Goal: Information Seeking & Learning: Learn about a topic

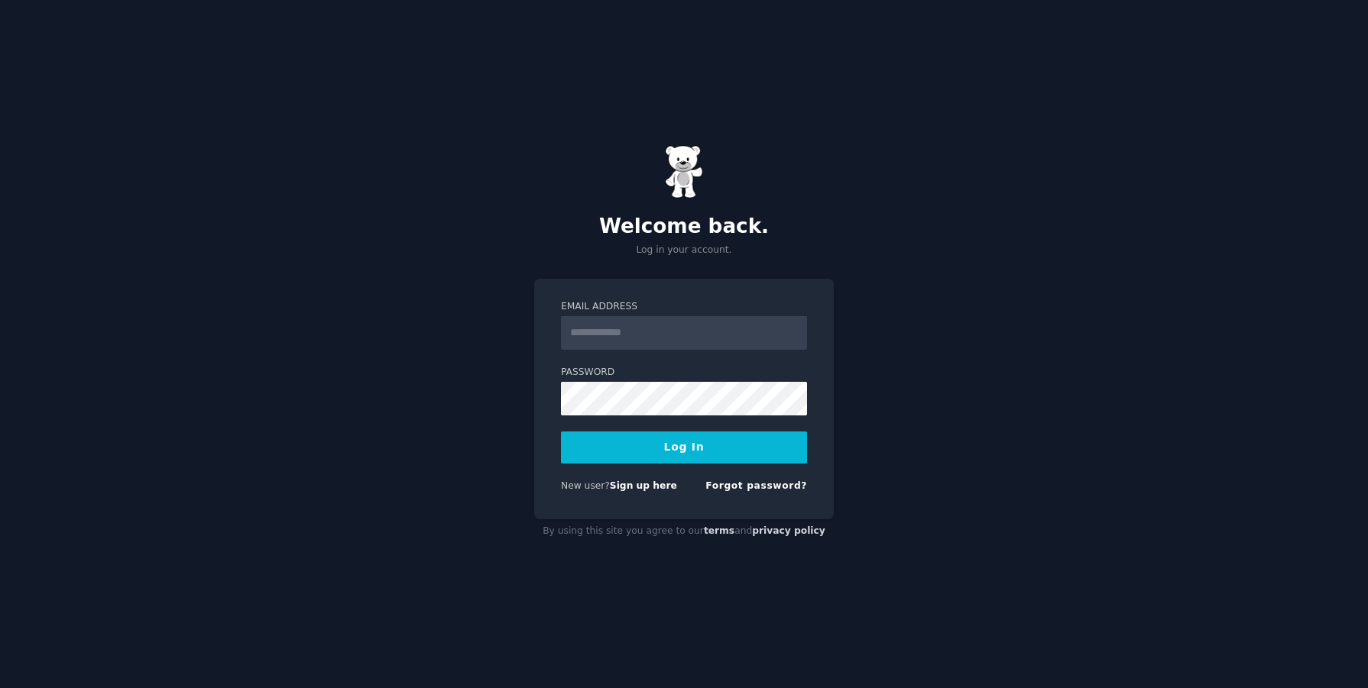
type input "**********"
click at [698, 455] on button "Log In" at bounding box center [684, 448] width 246 height 32
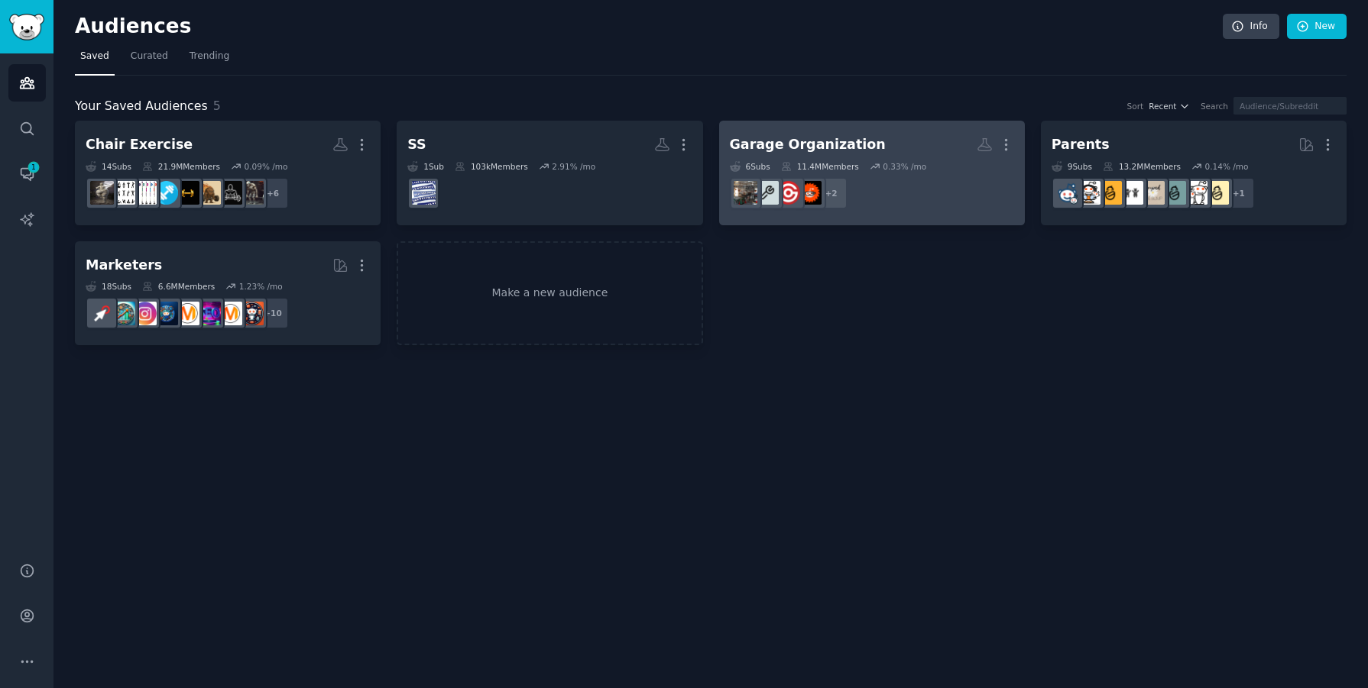
click at [833, 143] on div "Garage Organization" at bounding box center [808, 144] width 156 height 19
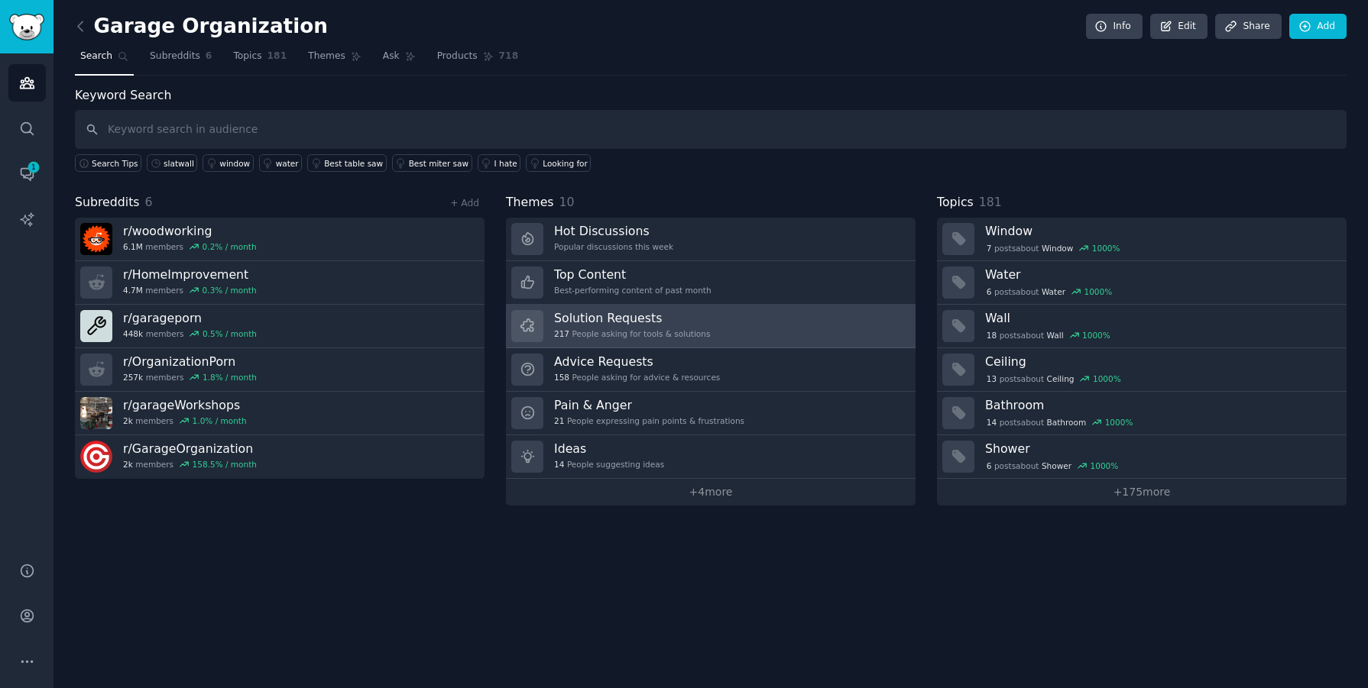
click at [588, 320] on h3 "Solution Requests" at bounding box center [632, 318] width 156 height 16
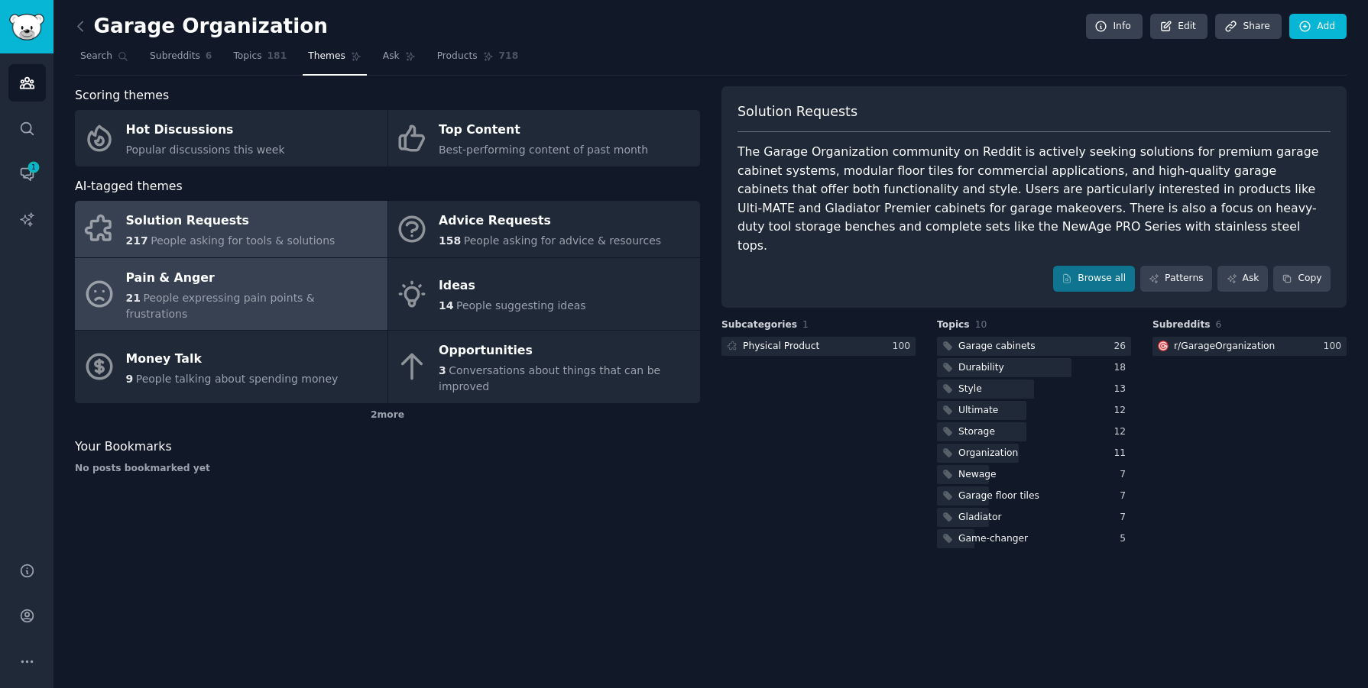
click at [219, 281] on div "Pain & Anger" at bounding box center [253, 278] width 254 height 24
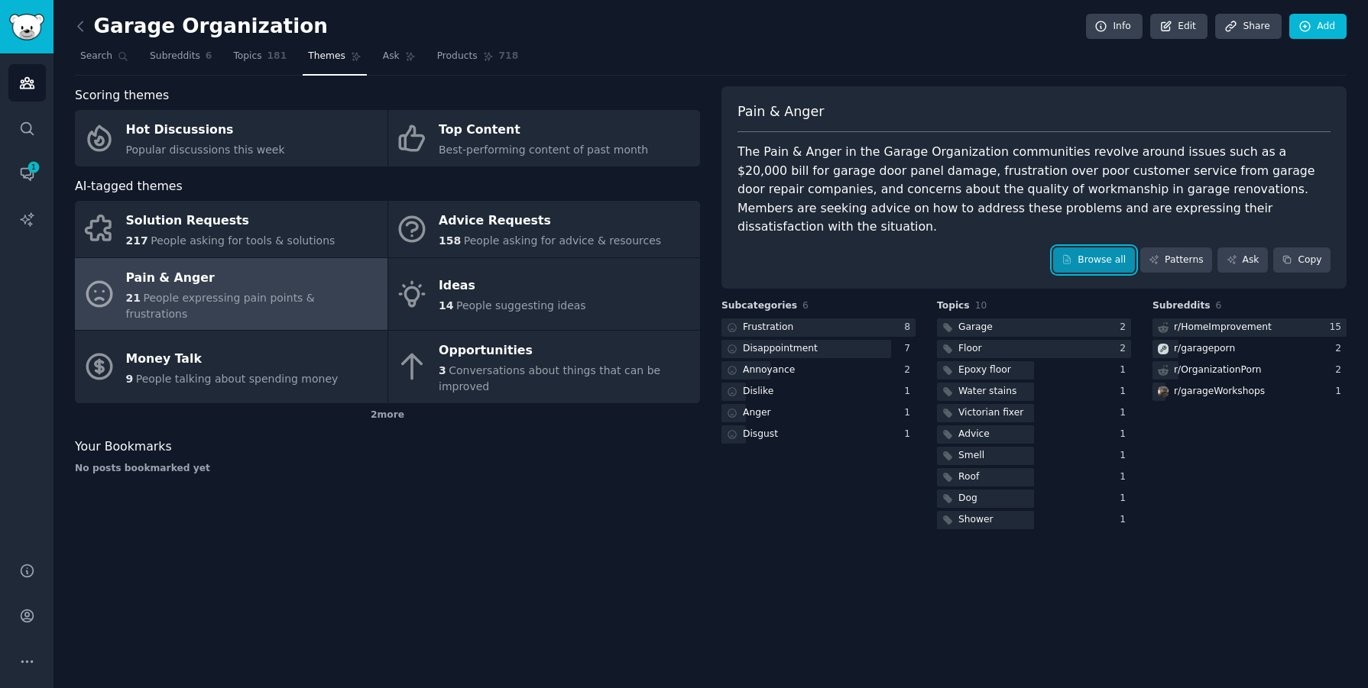
click at [1087, 248] on link "Browse all" at bounding box center [1094, 261] width 82 height 26
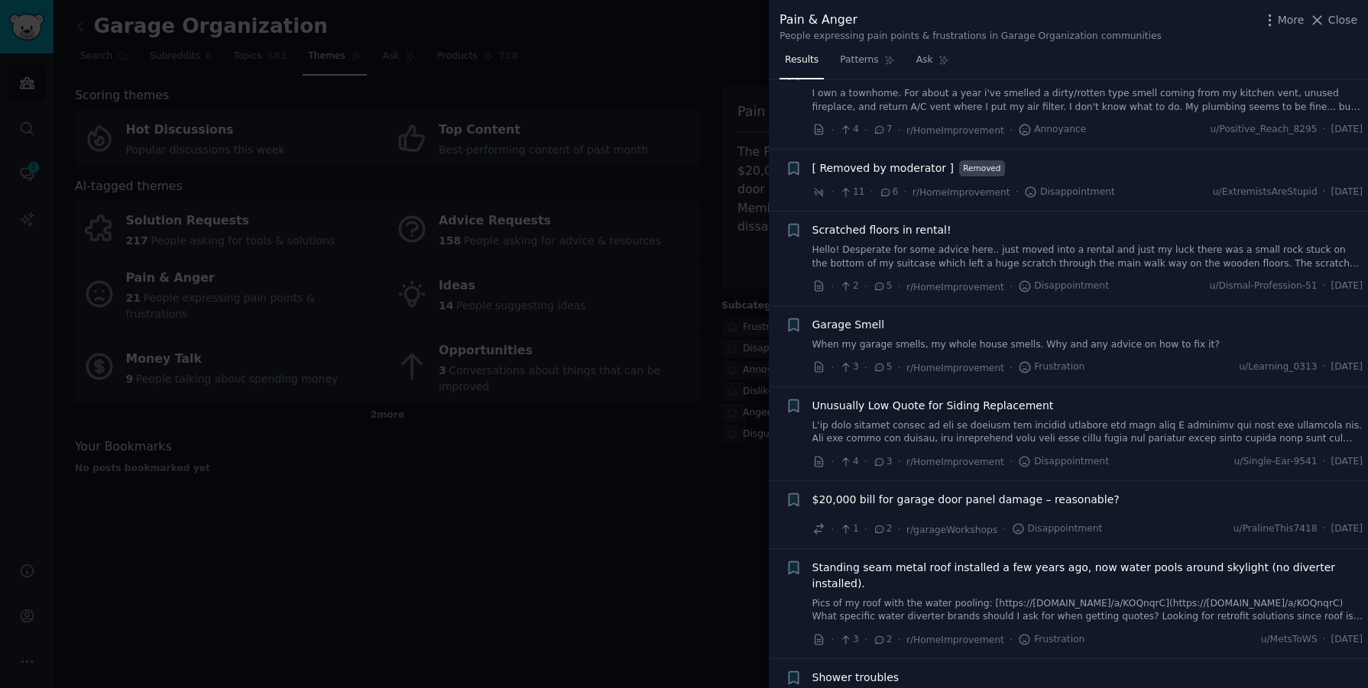
scroll to position [1042, 0]
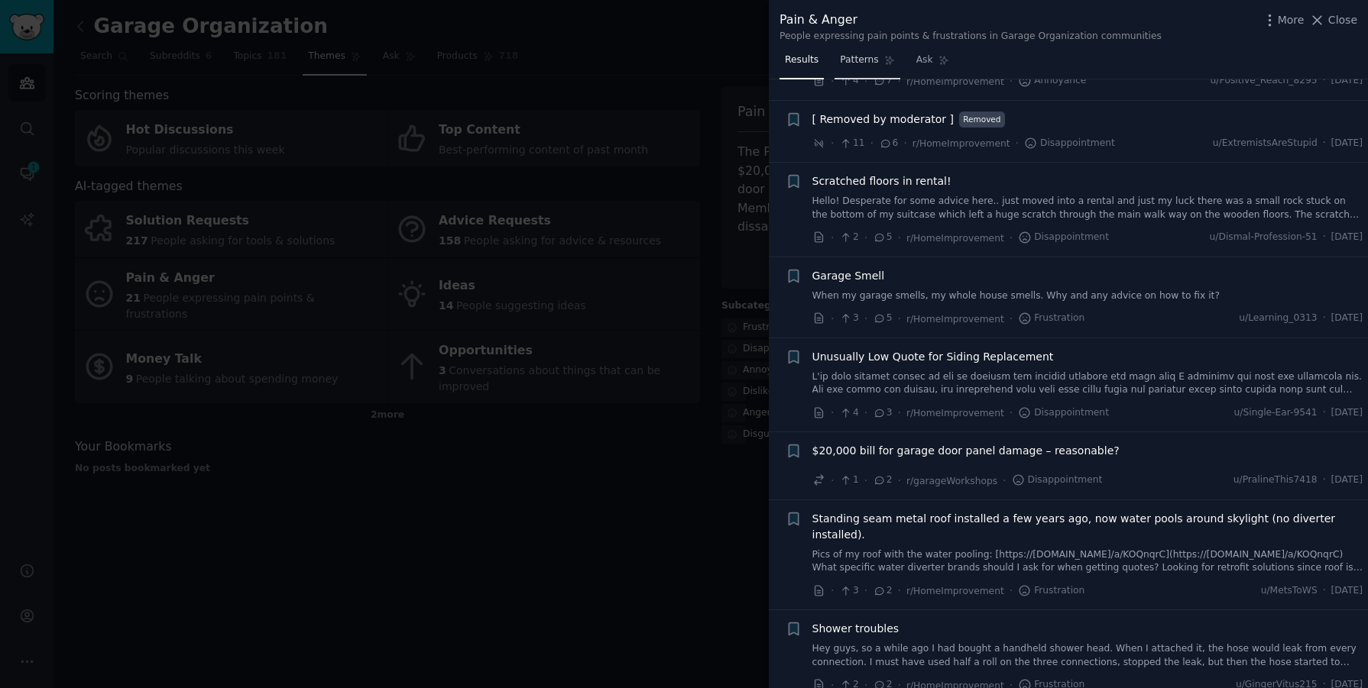
click at [855, 57] on span "Patterns" at bounding box center [859, 60] width 38 height 14
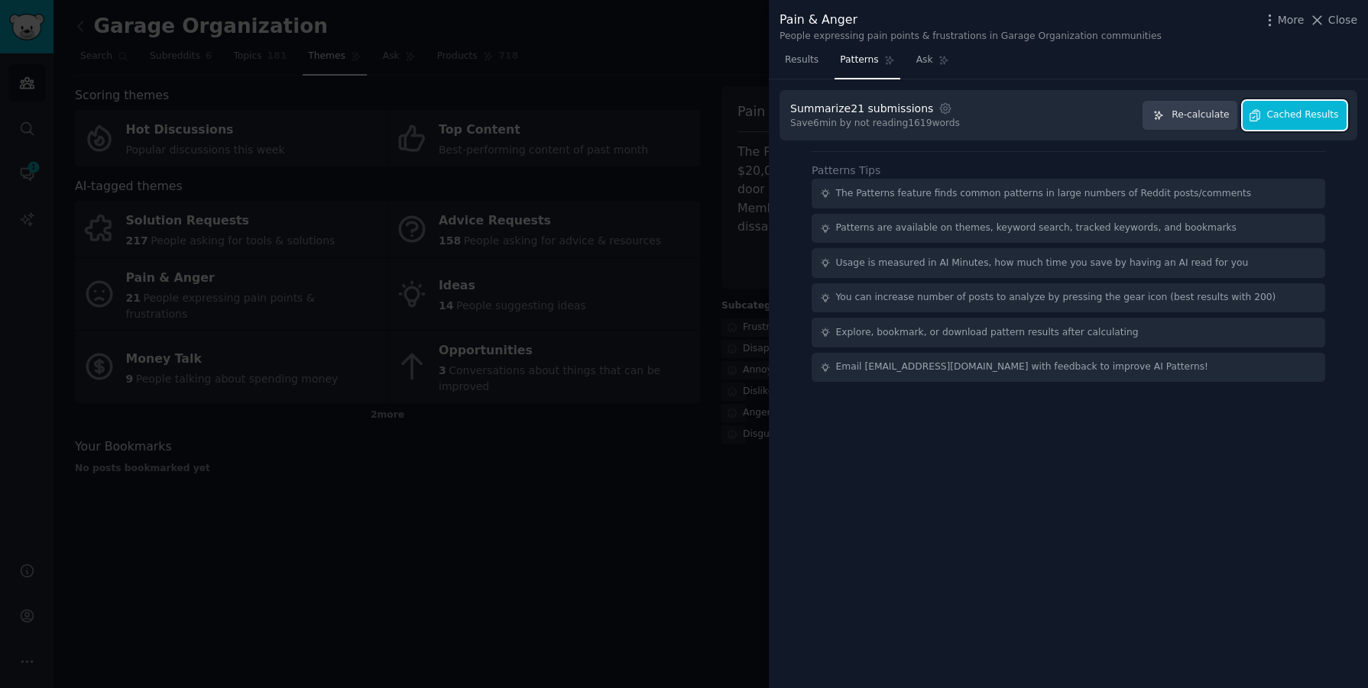
click at [1310, 118] on span "Cached Results" at bounding box center [1303, 116] width 72 height 14
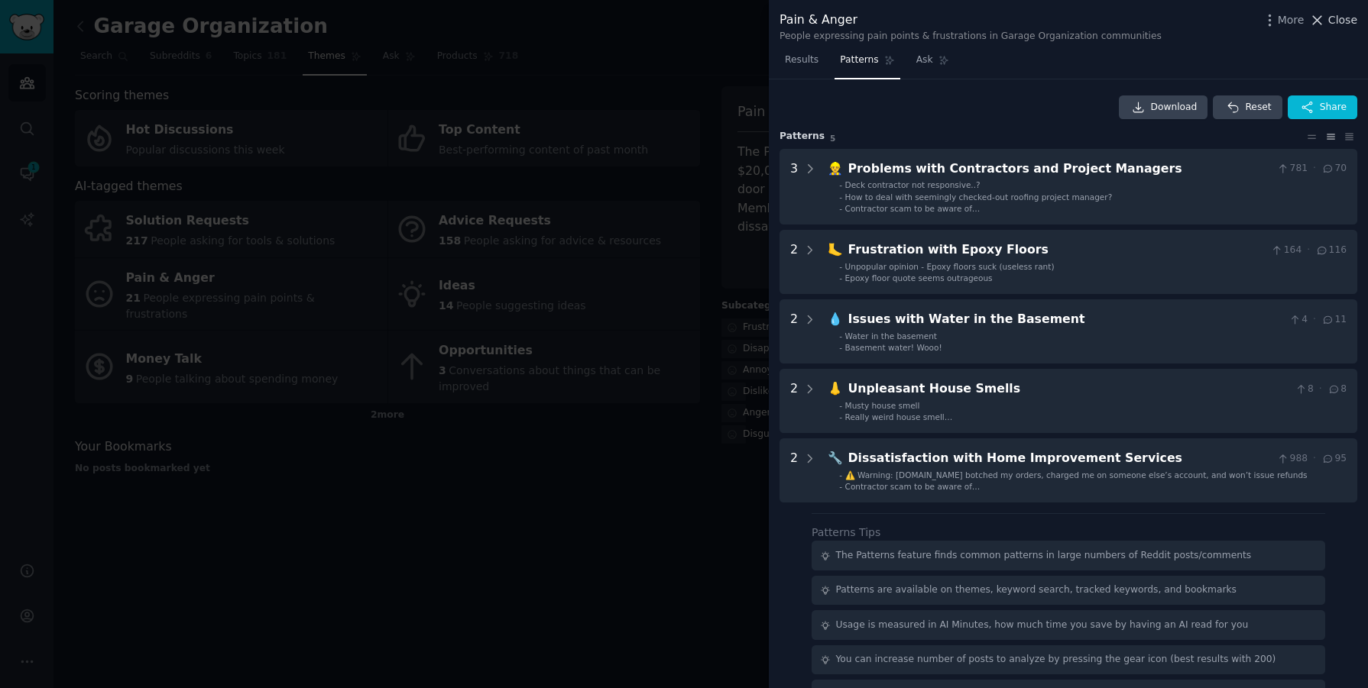
click at [1325, 22] on icon at bounding box center [1317, 20] width 16 height 16
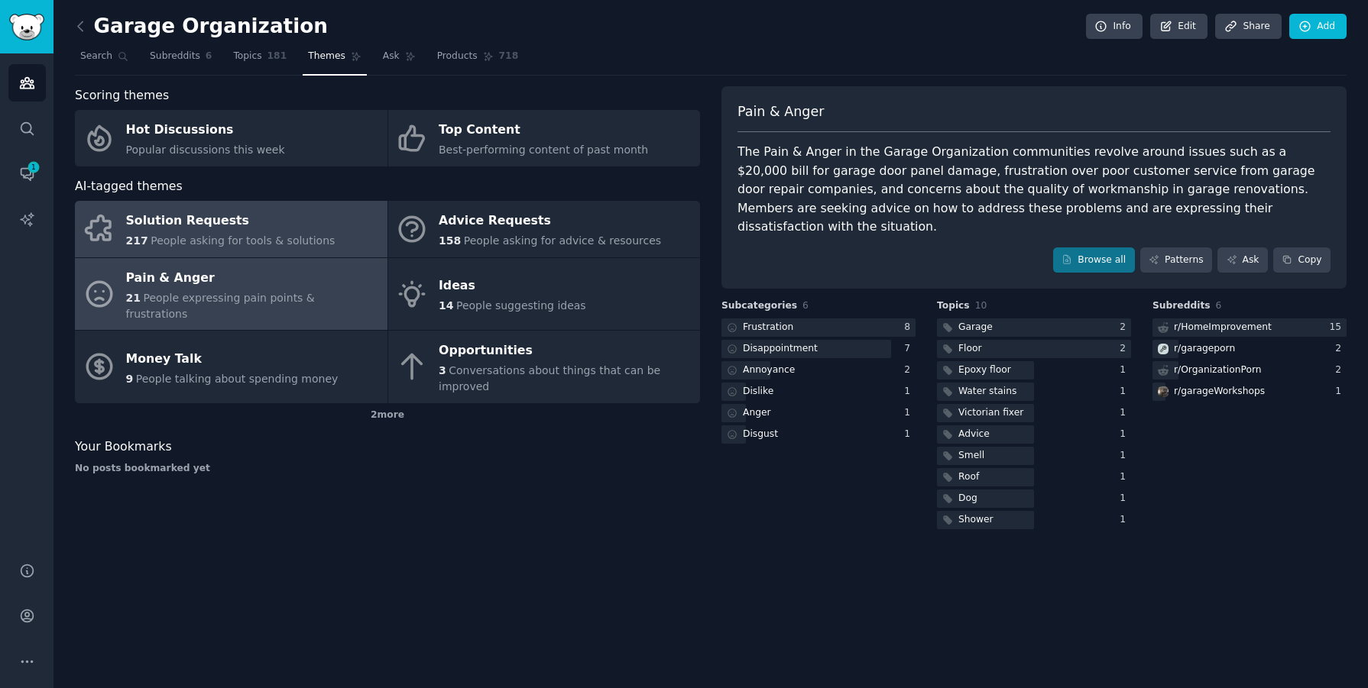
click at [262, 235] on span "People asking for tools & solutions" at bounding box center [243, 241] width 184 height 12
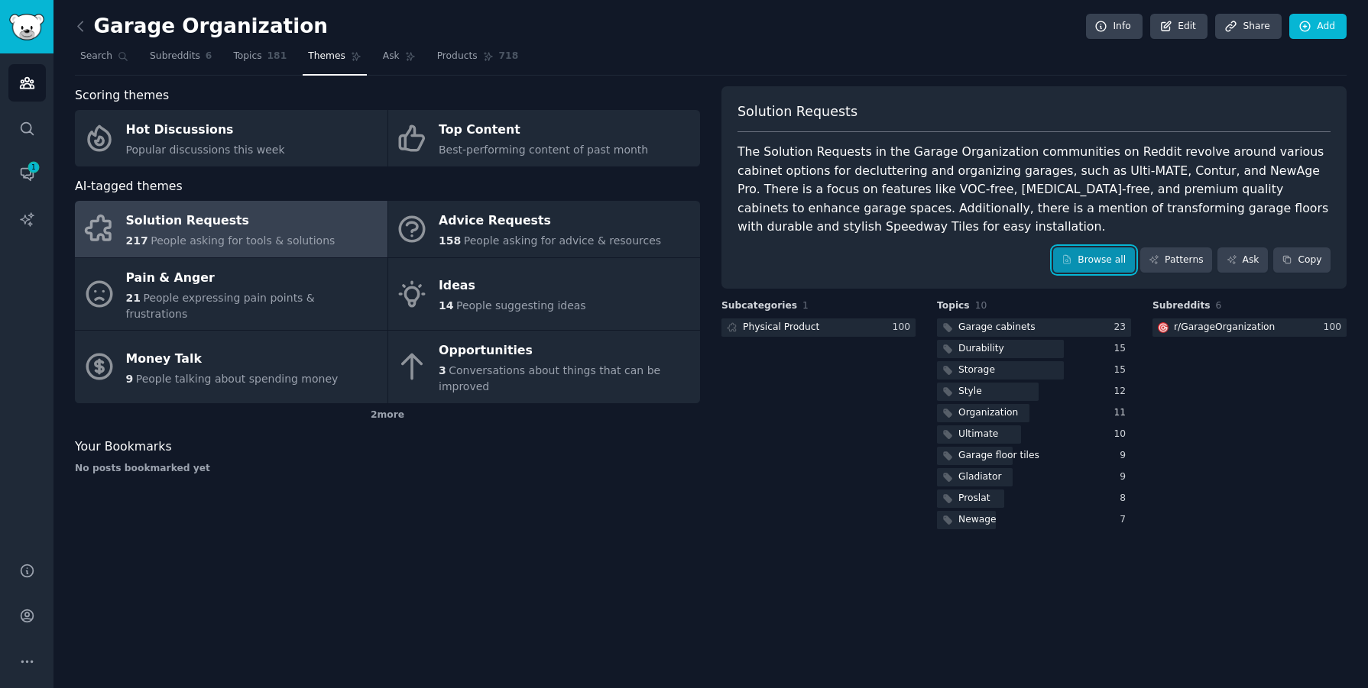
click at [1099, 255] on link "Browse all" at bounding box center [1094, 261] width 82 height 26
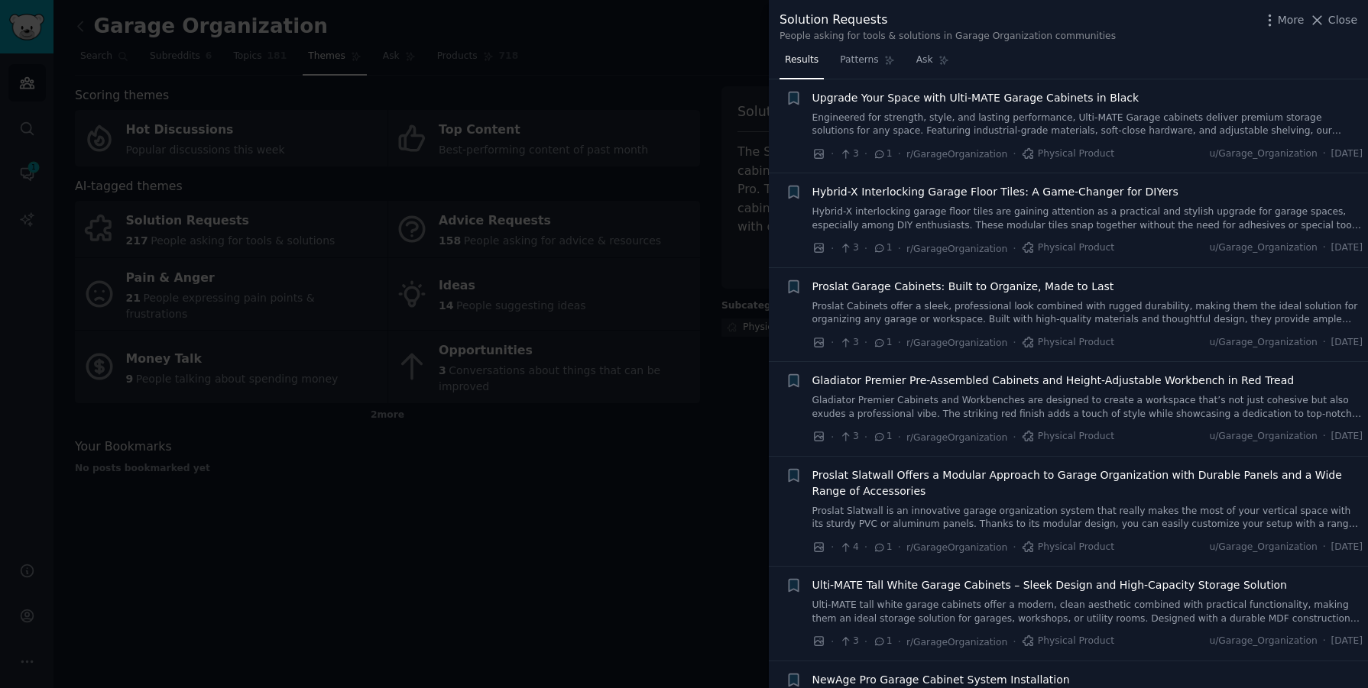
scroll to position [7565, 0]
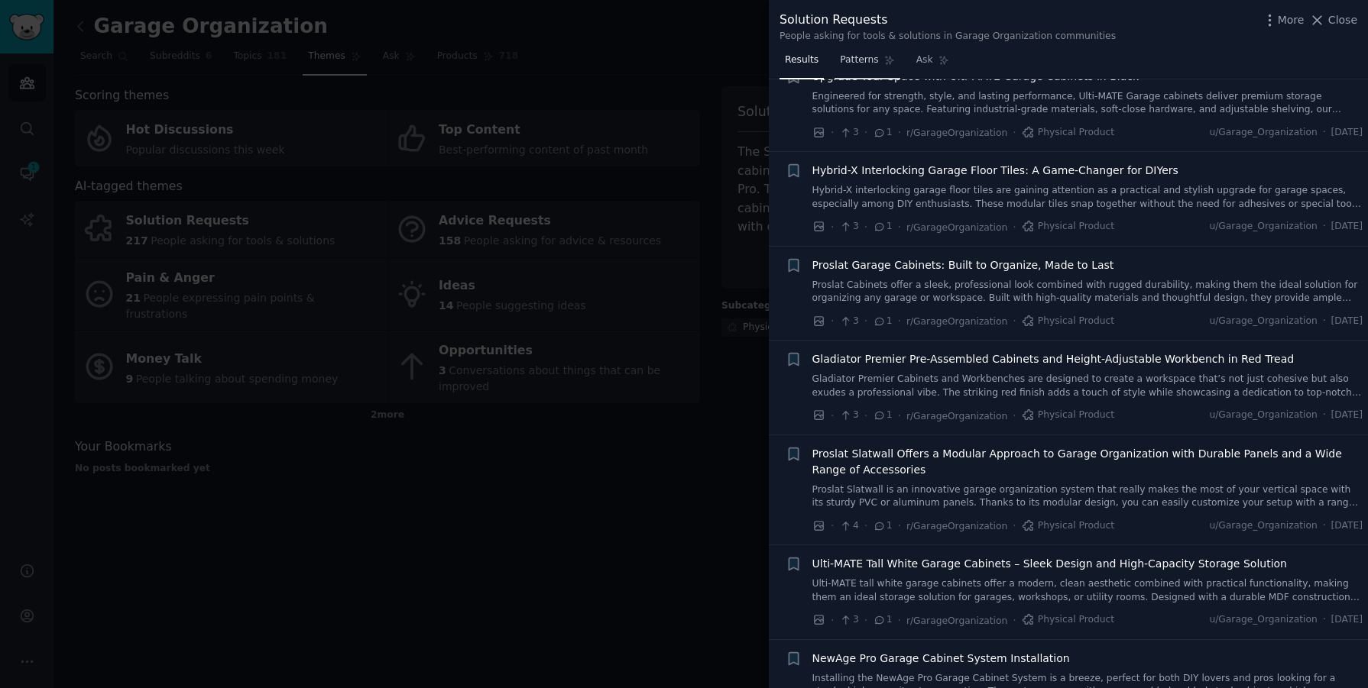
click at [859, 58] on span "Patterns" at bounding box center [859, 60] width 38 height 14
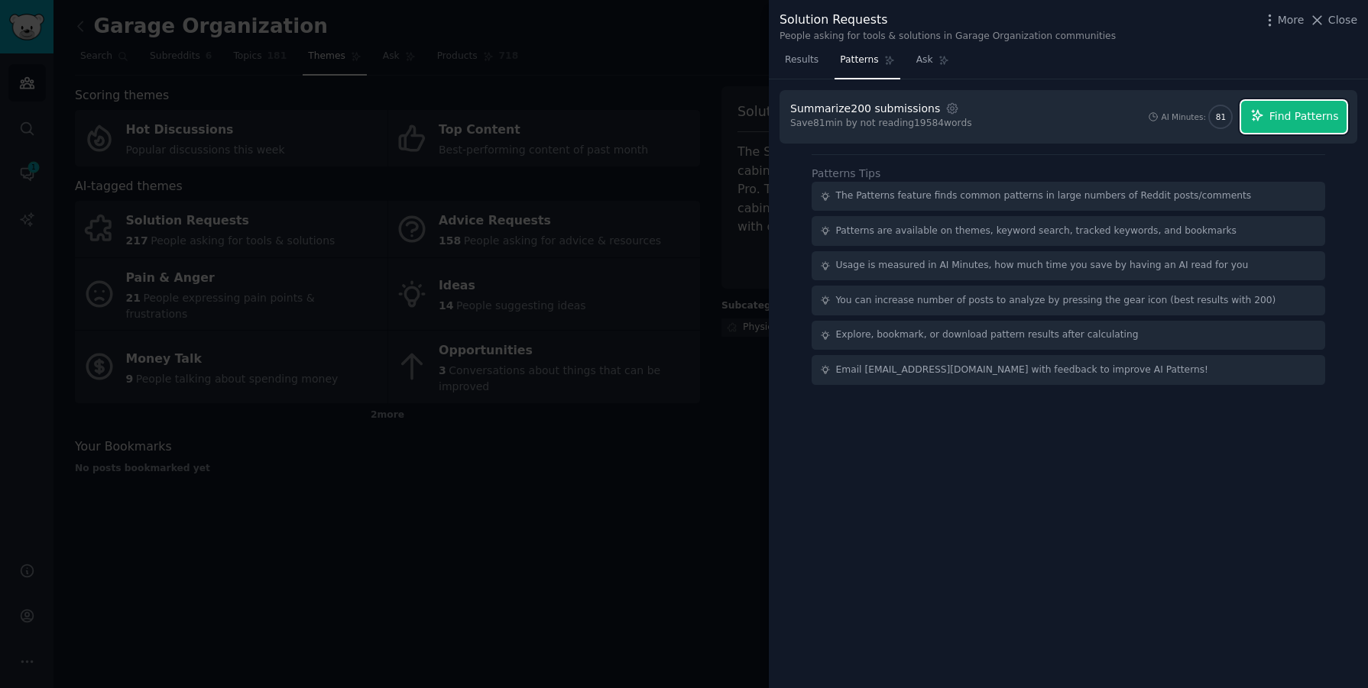
click at [1281, 110] on span "Find Patterns" at bounding box center [1304, 117] width 70 height 16
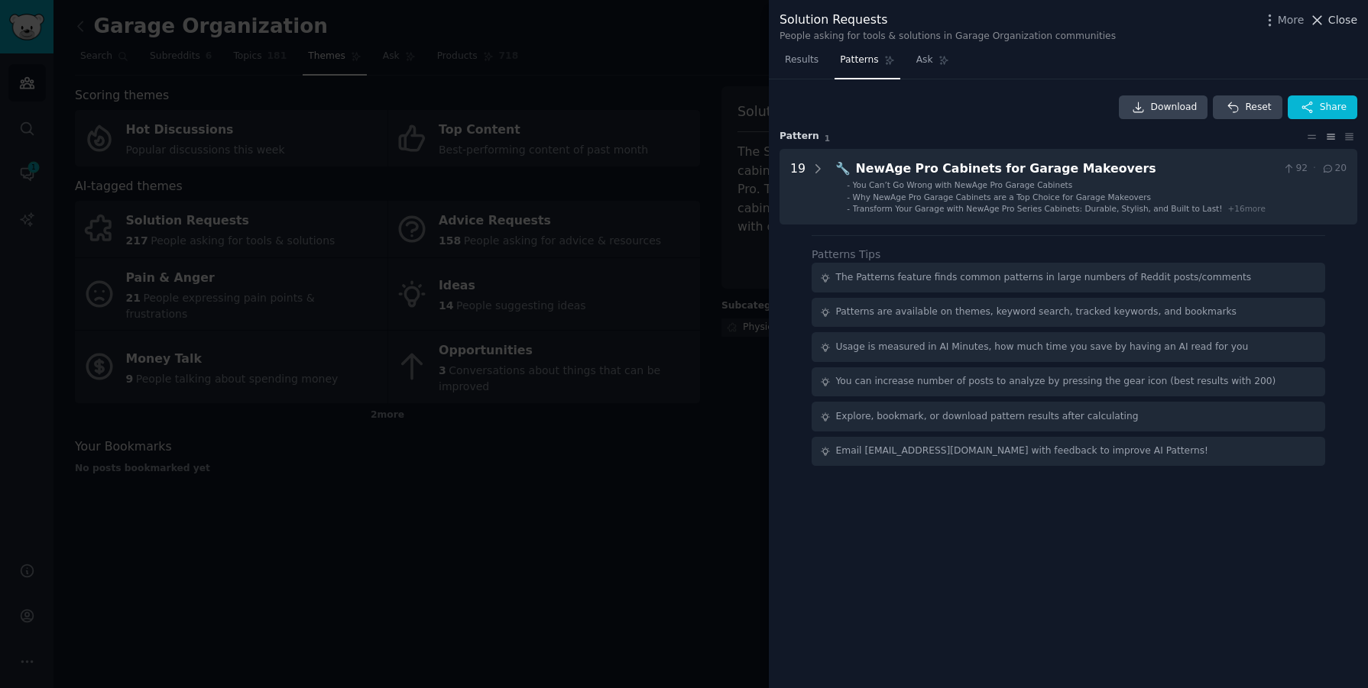
click at [1325, 23] on icon at bounding box center [1317, 20] width 16 height 16
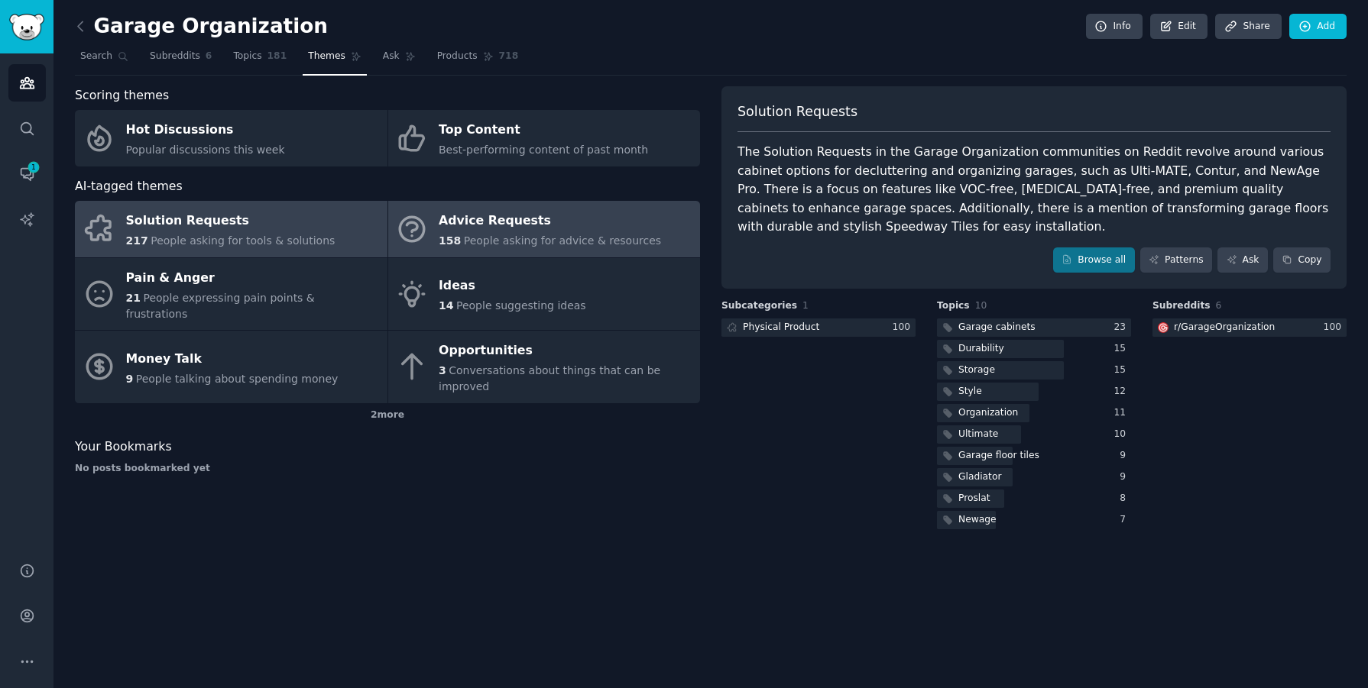
click at [568, 222] on div "Advice Requests" at bounding box center [550, 221] width 222 height 24
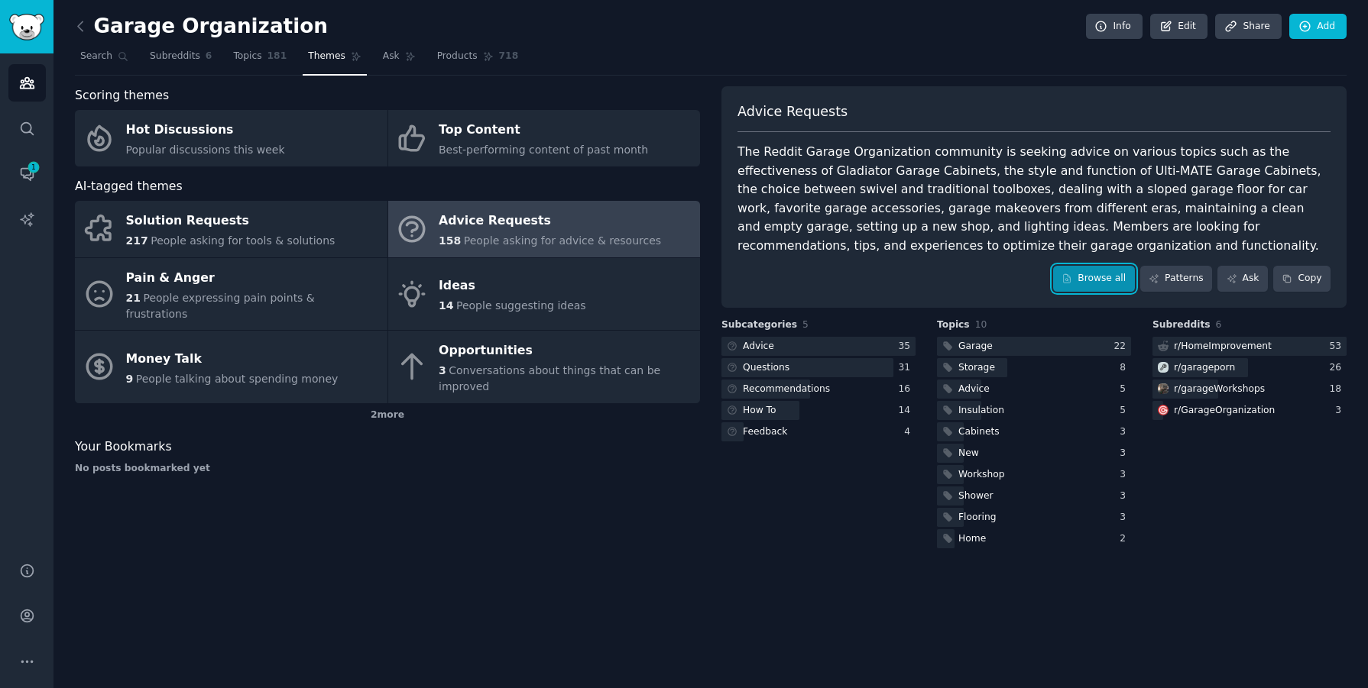
click at [1113, 283] on link "Browse all" at bounding box center [1094, 279] width 82 height 26
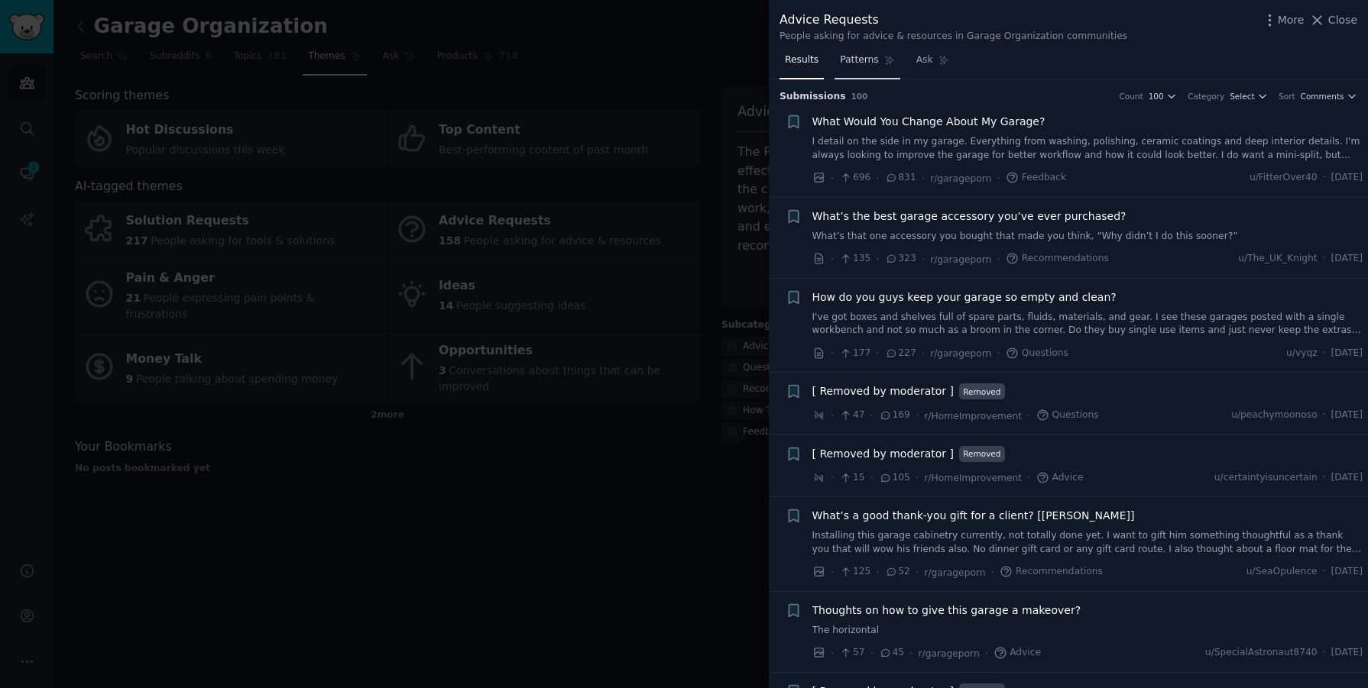
click at [866, 57] on span "Patterns" at bounding box center [859, 60] width 38 height 14
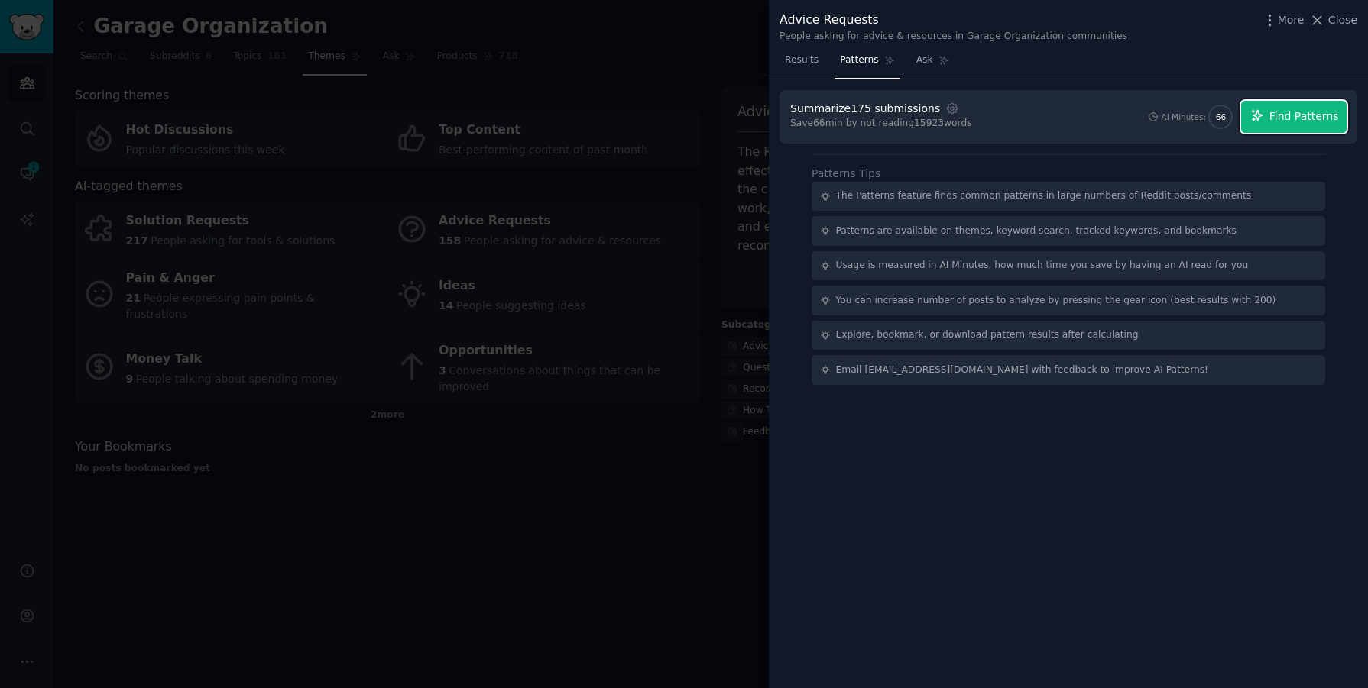
click at [1307, 116] on span "Find Patterns" at bounding box center [1304, 117] width 70 height 16
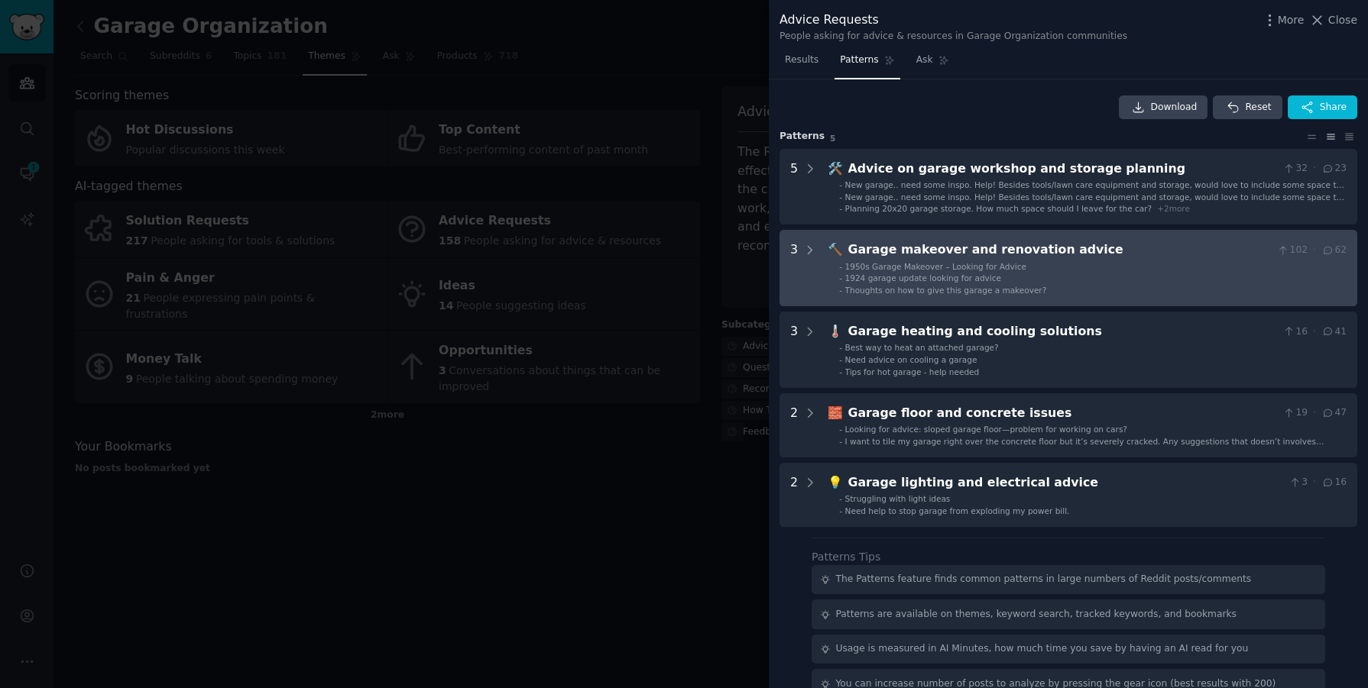
click at [955, 248] on div "Garage makeover and renovation advice" at bounding box center [1059, 250] width 423 height 19
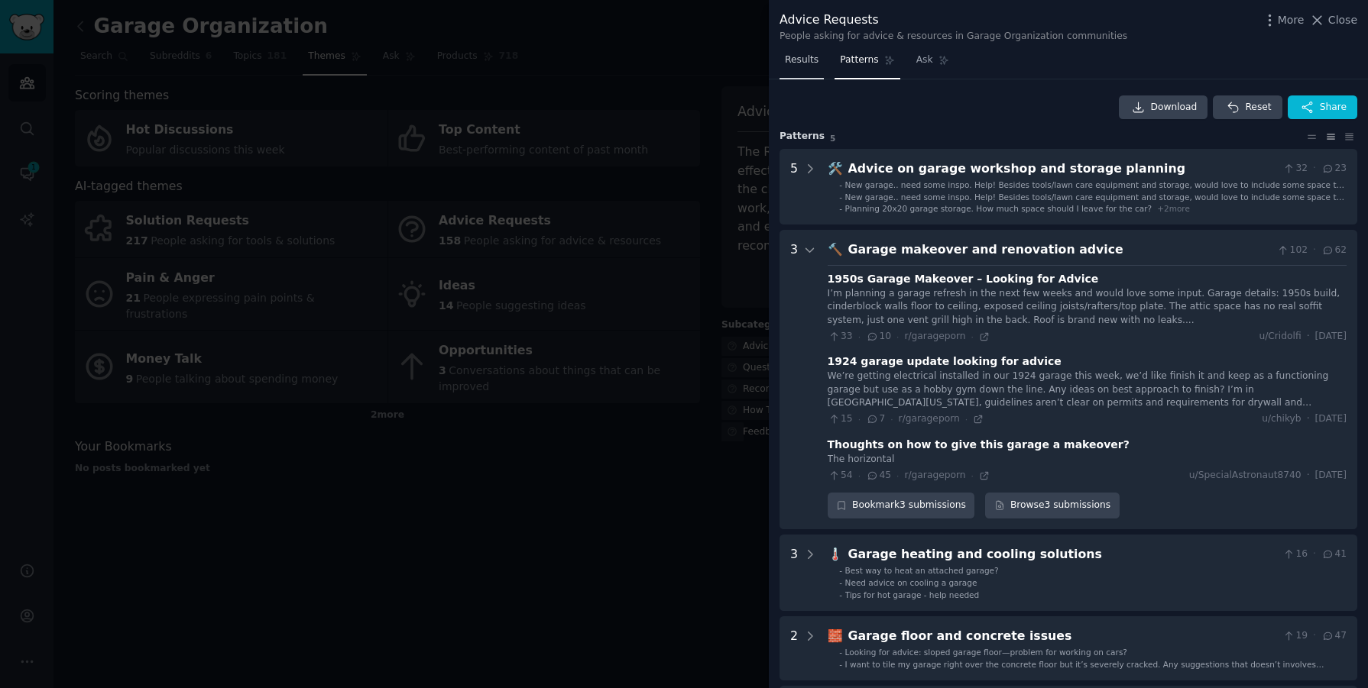
click at [806, 65] on span "Results" at bounding box center [802, 60] width 34 height 14
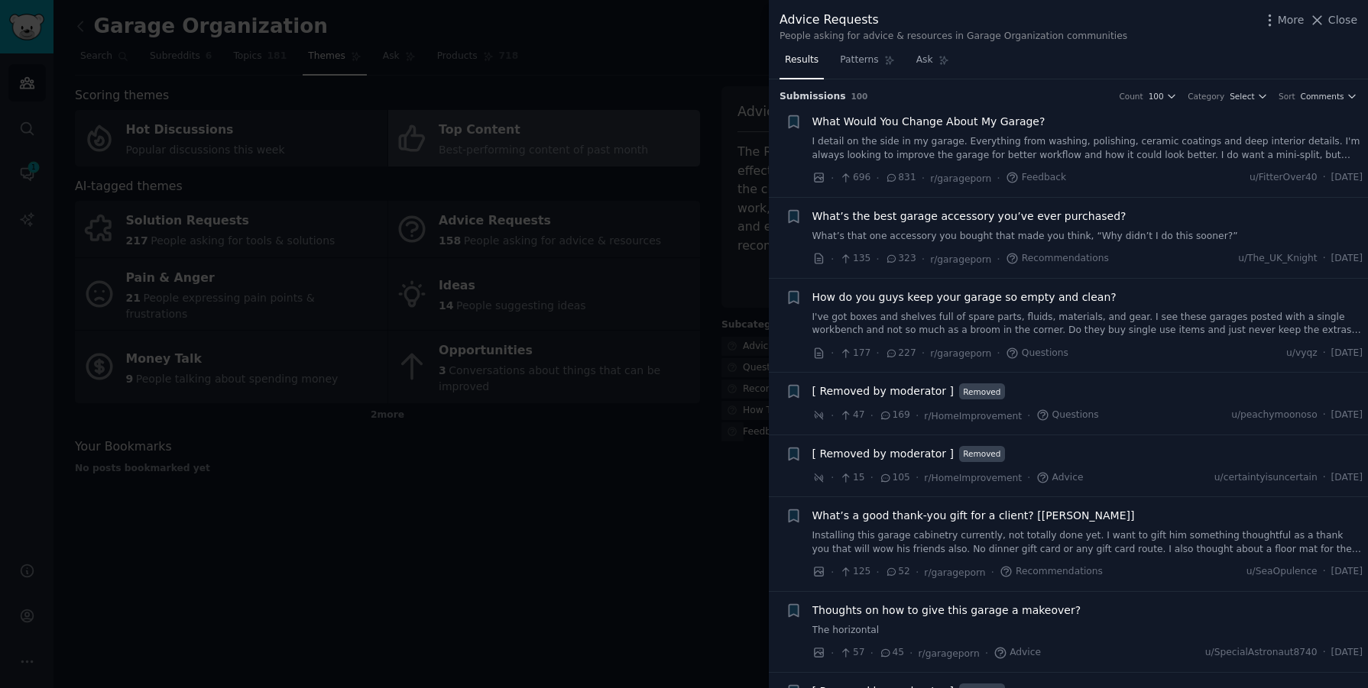
drag, startPoint x: 1333, startPoint y: 22, endPoint x: 549, endPoint y: 128, distance: 791.9
click at [1333, 21] on span "Close" at bounding box center [1342, 20] width 29 height 16
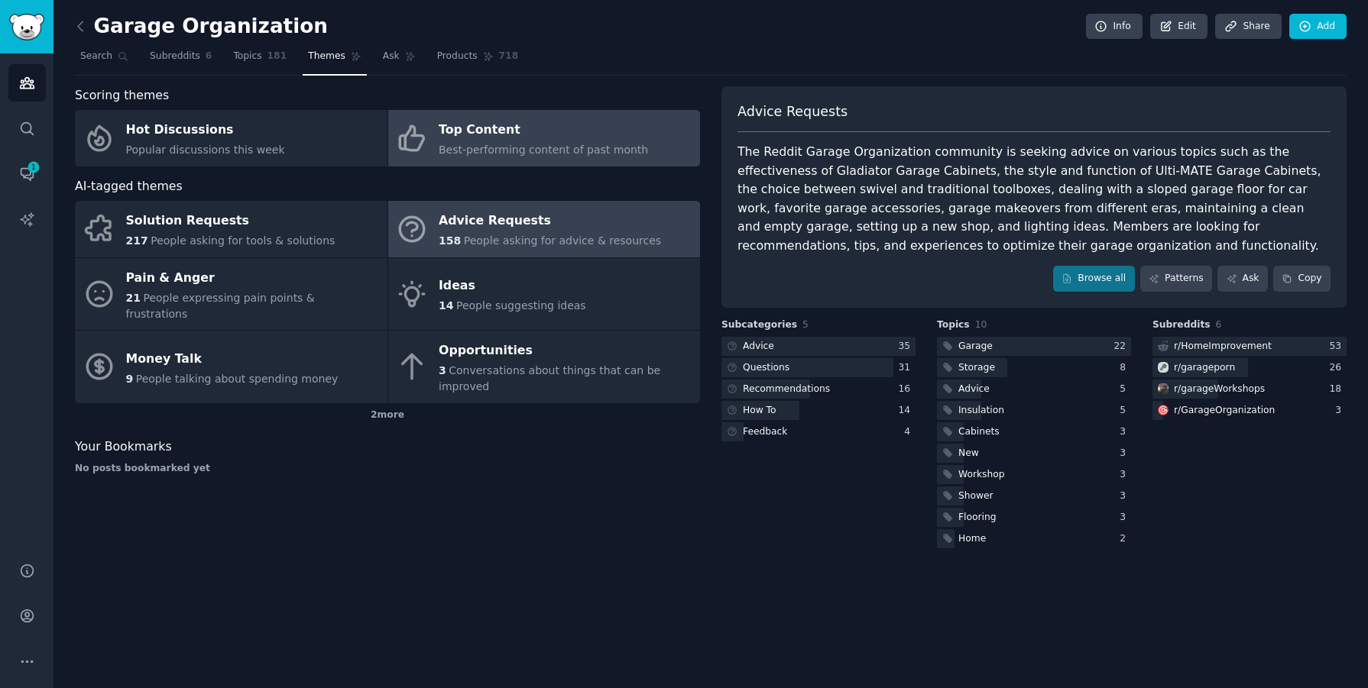
click at [487, 144] on span "Best-performing content of past month" at bounding box center [543, 150] width 209 height 12
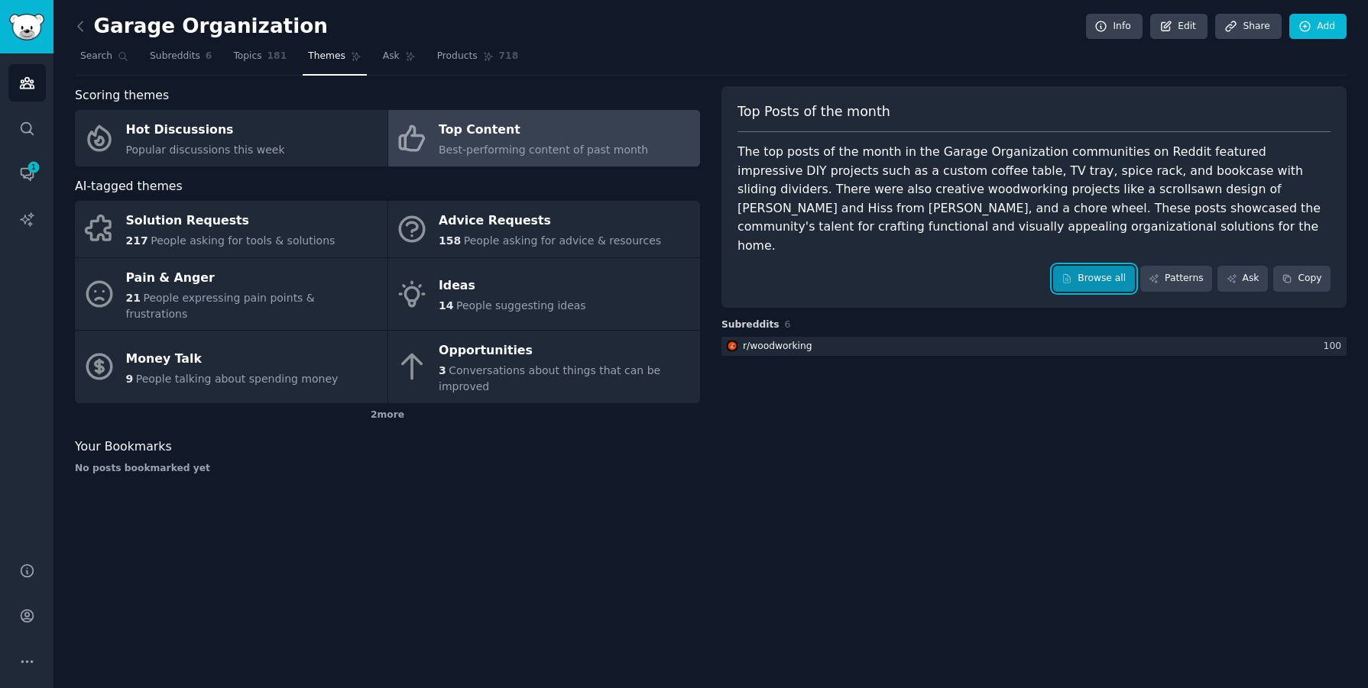
click at [1112, 266] on link "Browse all" at bounding box center [1094, 279] width 82 height 26
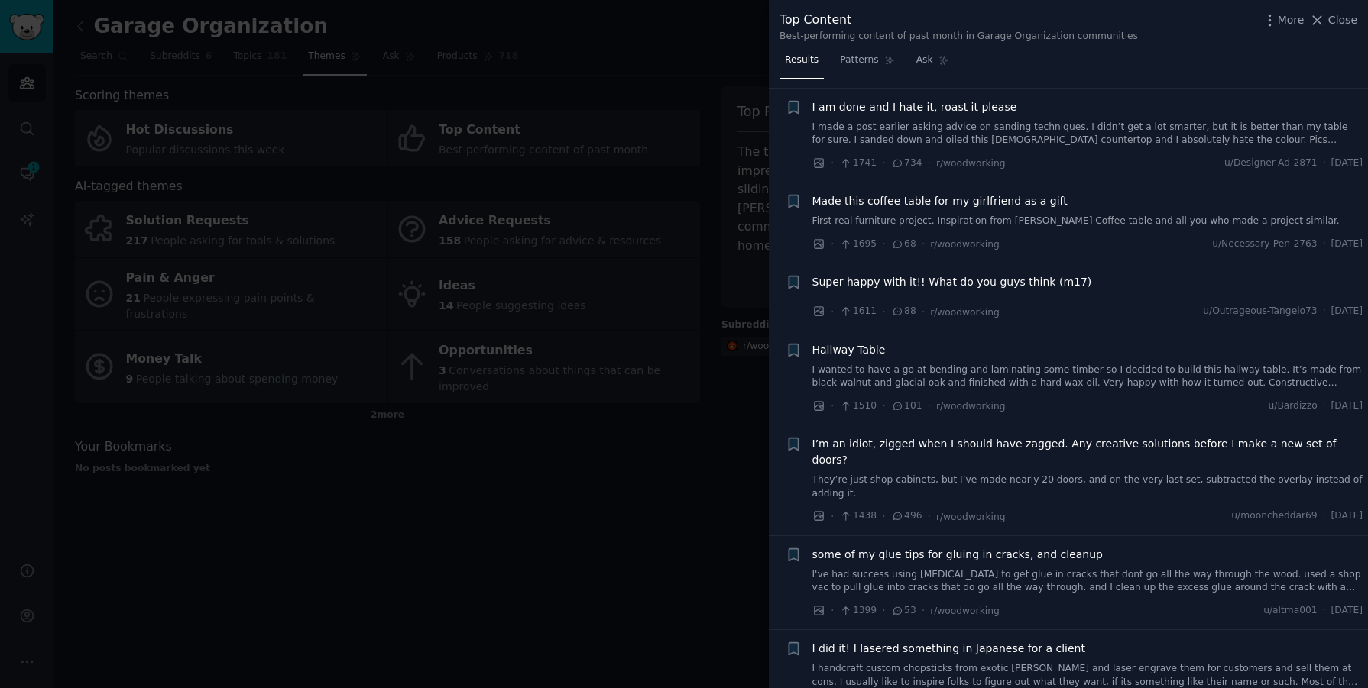
scroll to position [1605, 0]
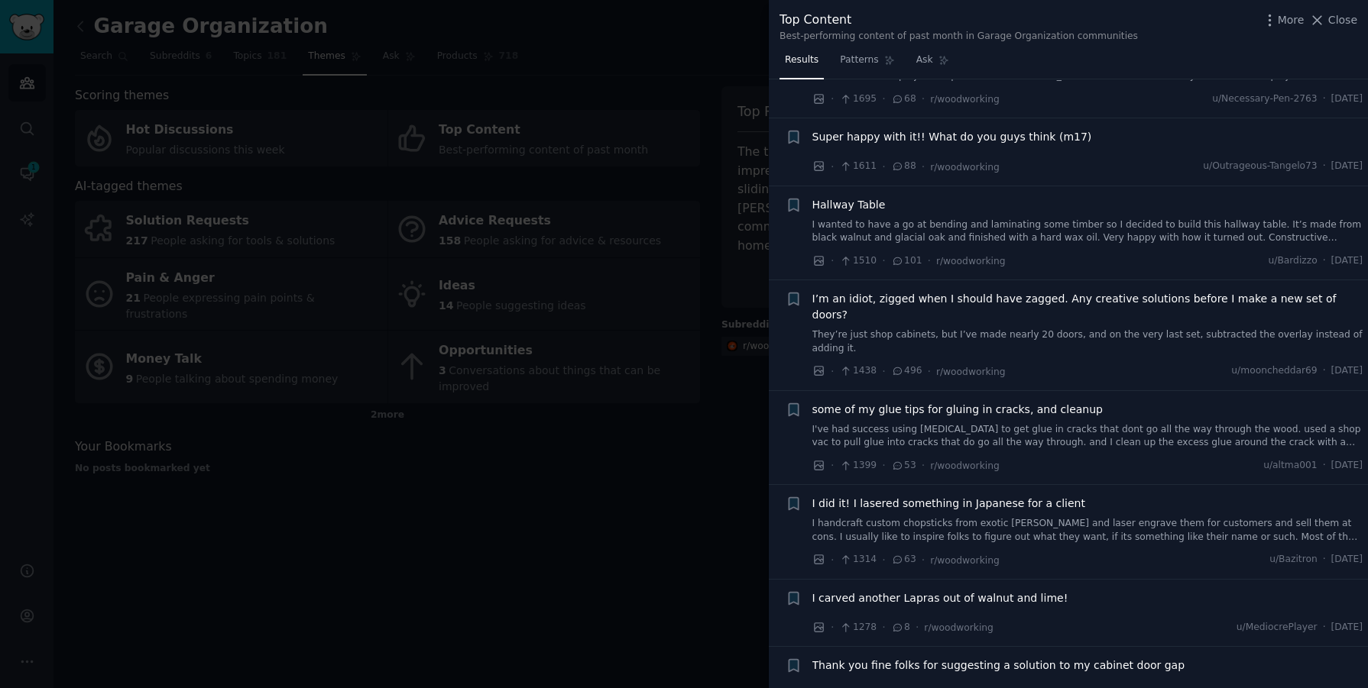
click at [533, 421] on div at bounding box center [684, 344] width 1368 height 688
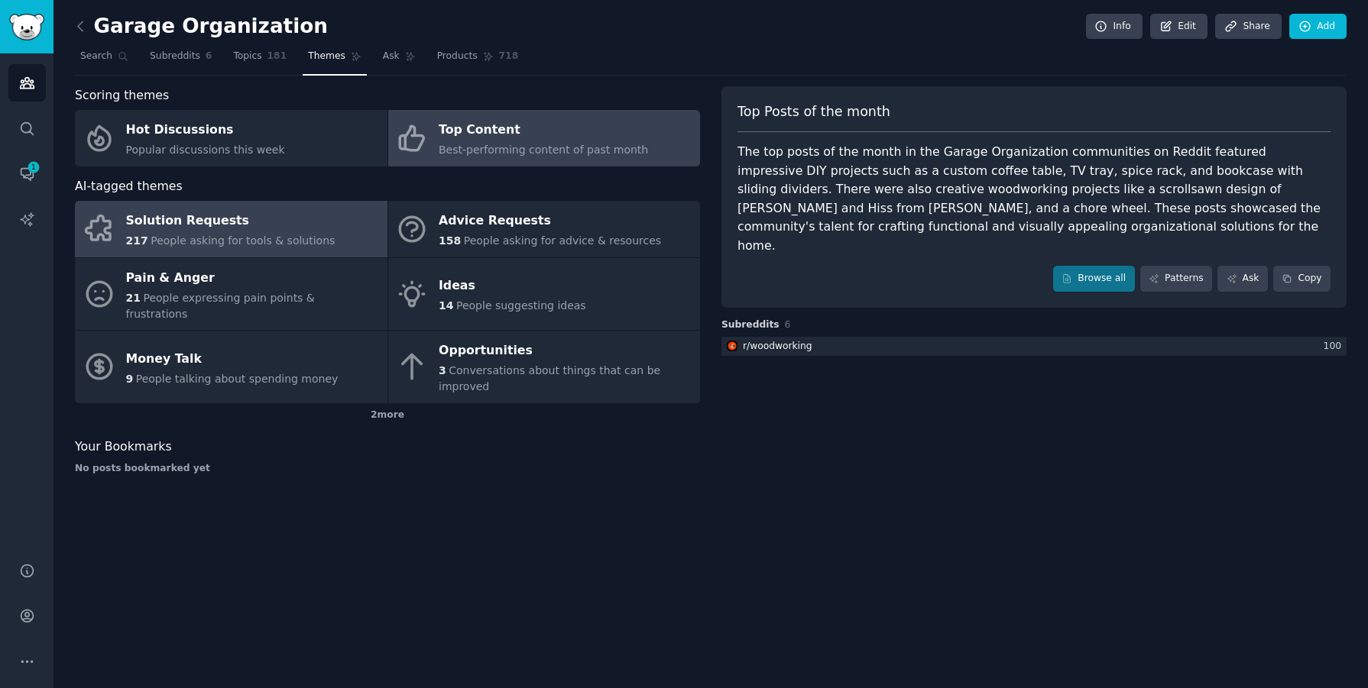
click at [223, 239] on span "People asking for tools & solutions" at bounding box center [243, 241] width 184 height 12
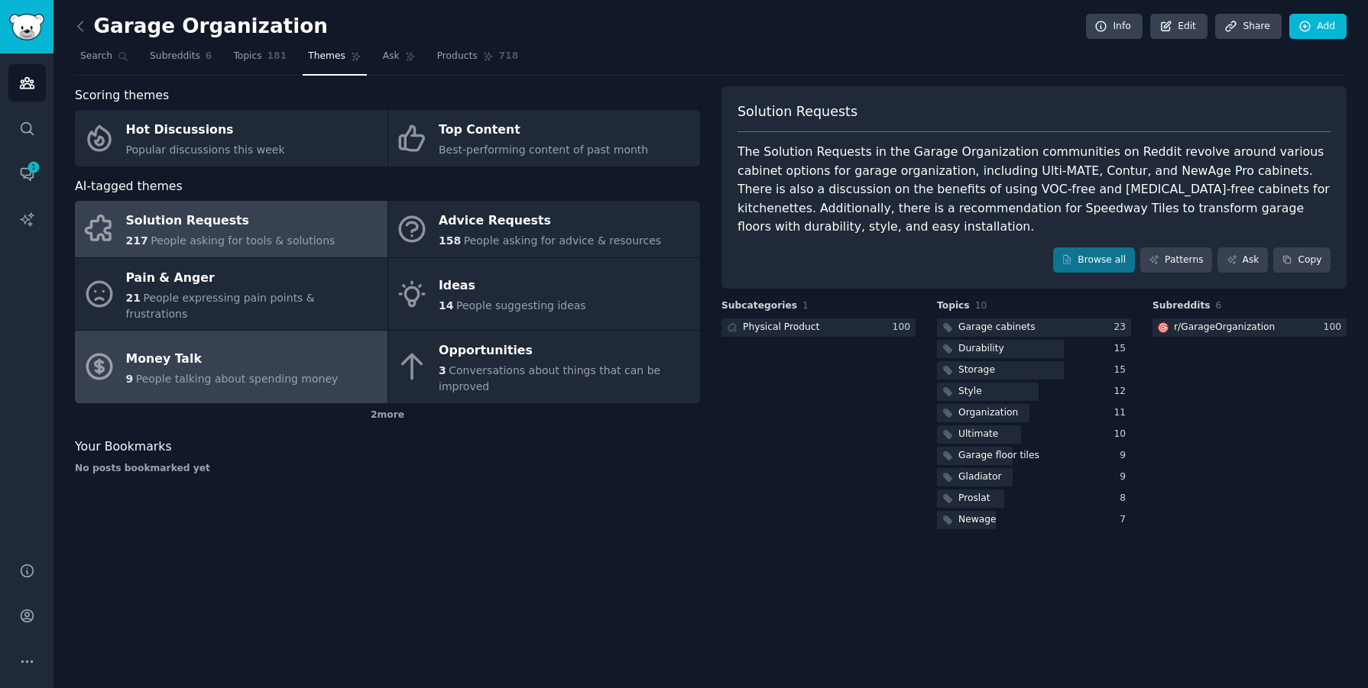
click at [277, 373] on span "People talking about spending money" at bounding box center [237, 379] width 202 height 12
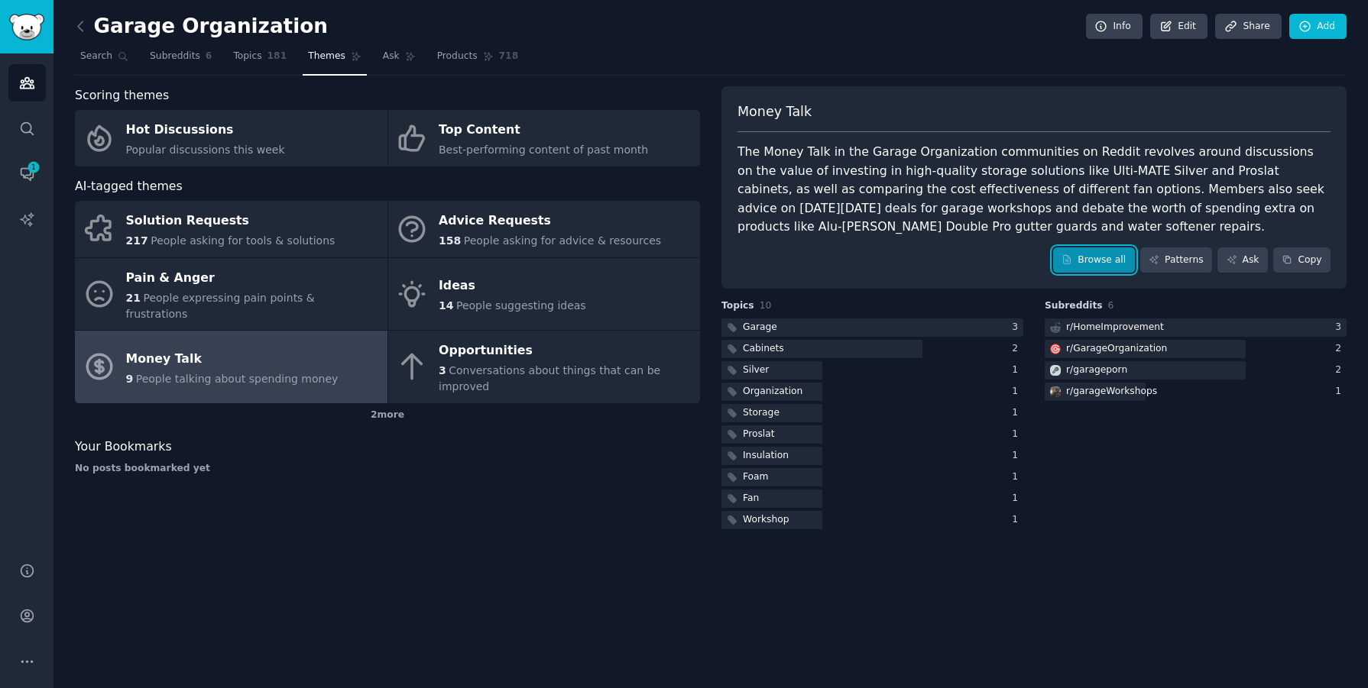
click at [1101, 269] on link "Browse all" at bounding box center [1094, 261] width 82 height 26
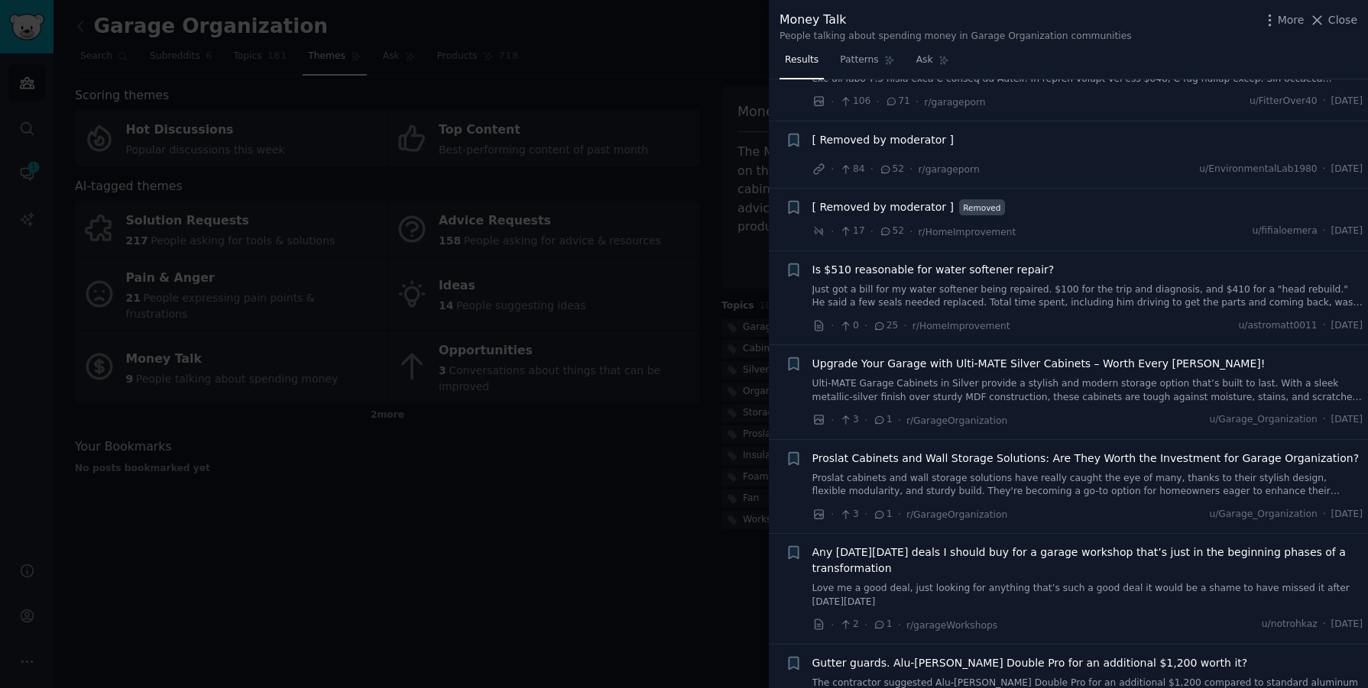
scroll to position [113, 0]
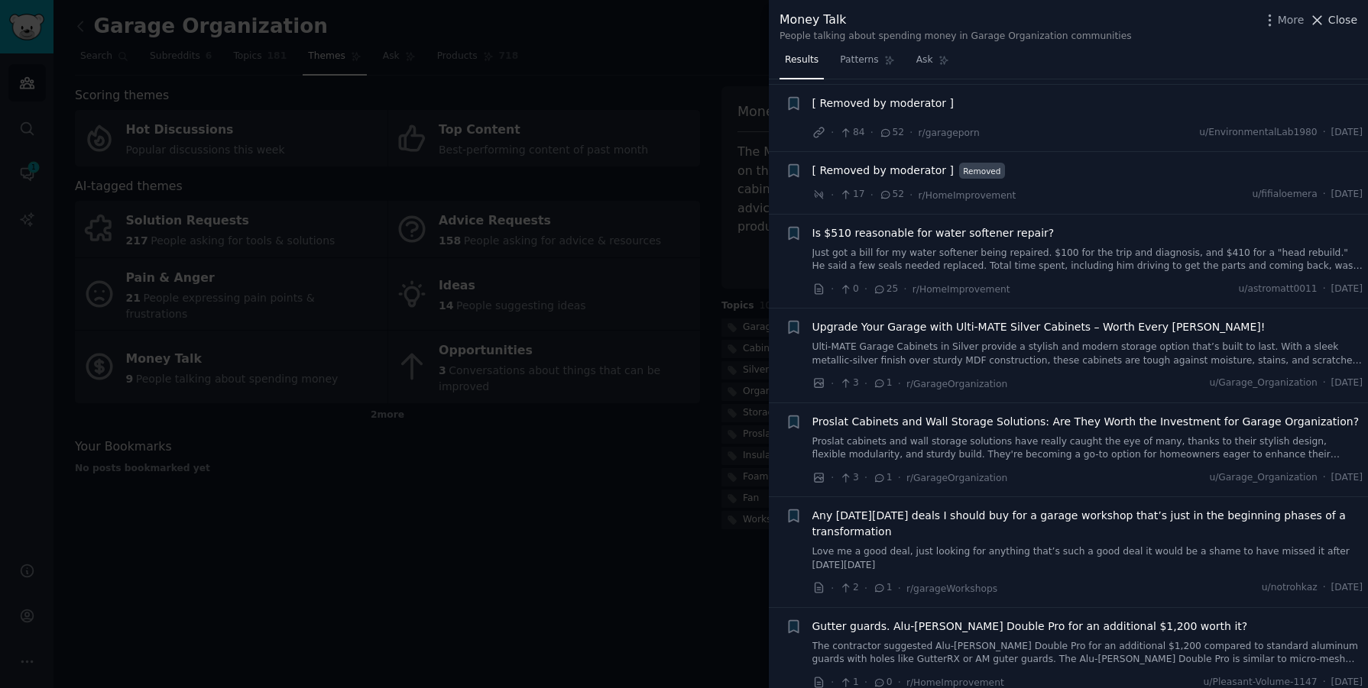
click at [1352, 21] on span "Close" at bounding box center [1342, 20] width 29 height 16
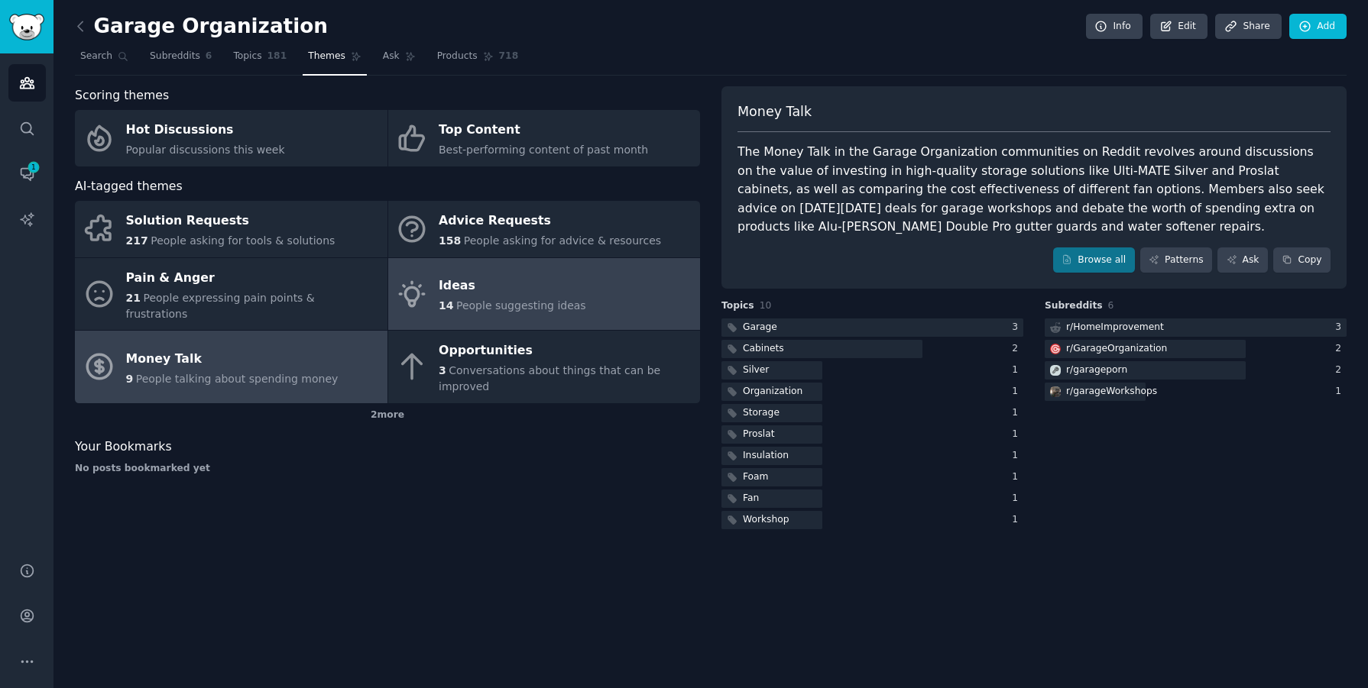
click at [470, 300] on span "People suggesting ideas" at bounding box center [521, 306] width 130 height 12
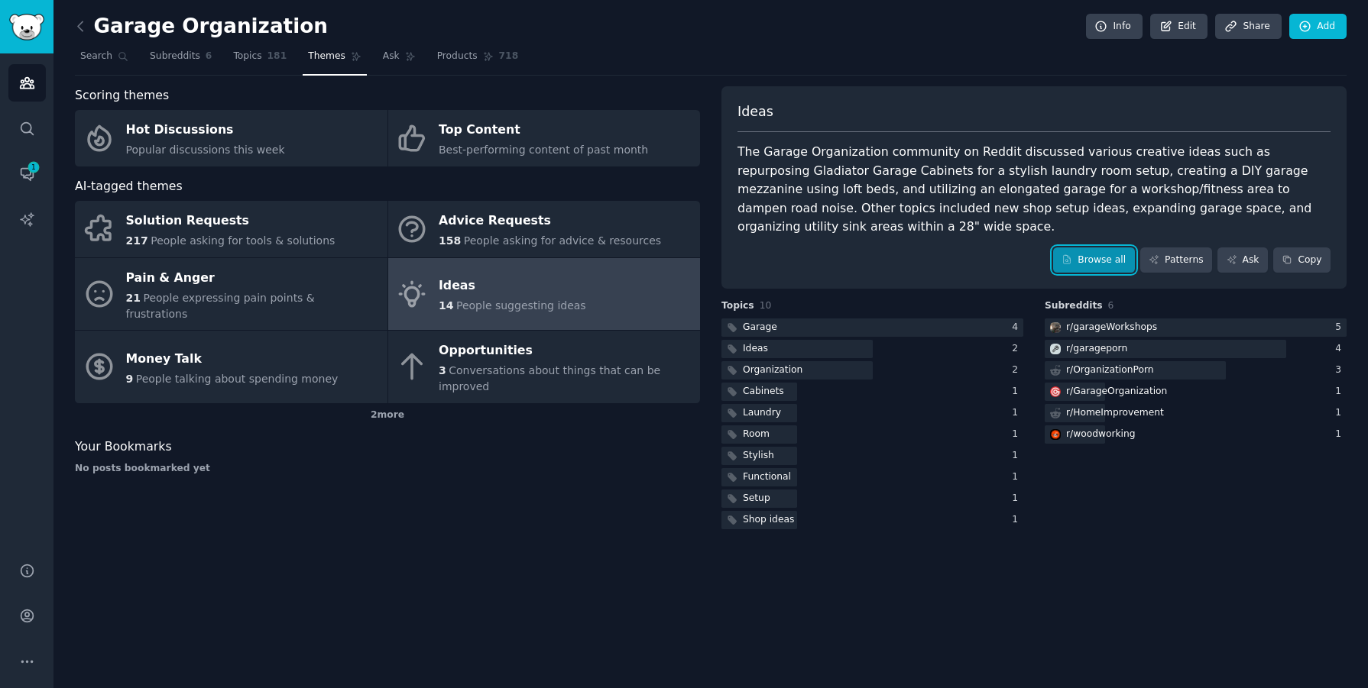
click at [1109, 248] on link "Browse all" at bounding box center [1094, 261] width 82 height 26
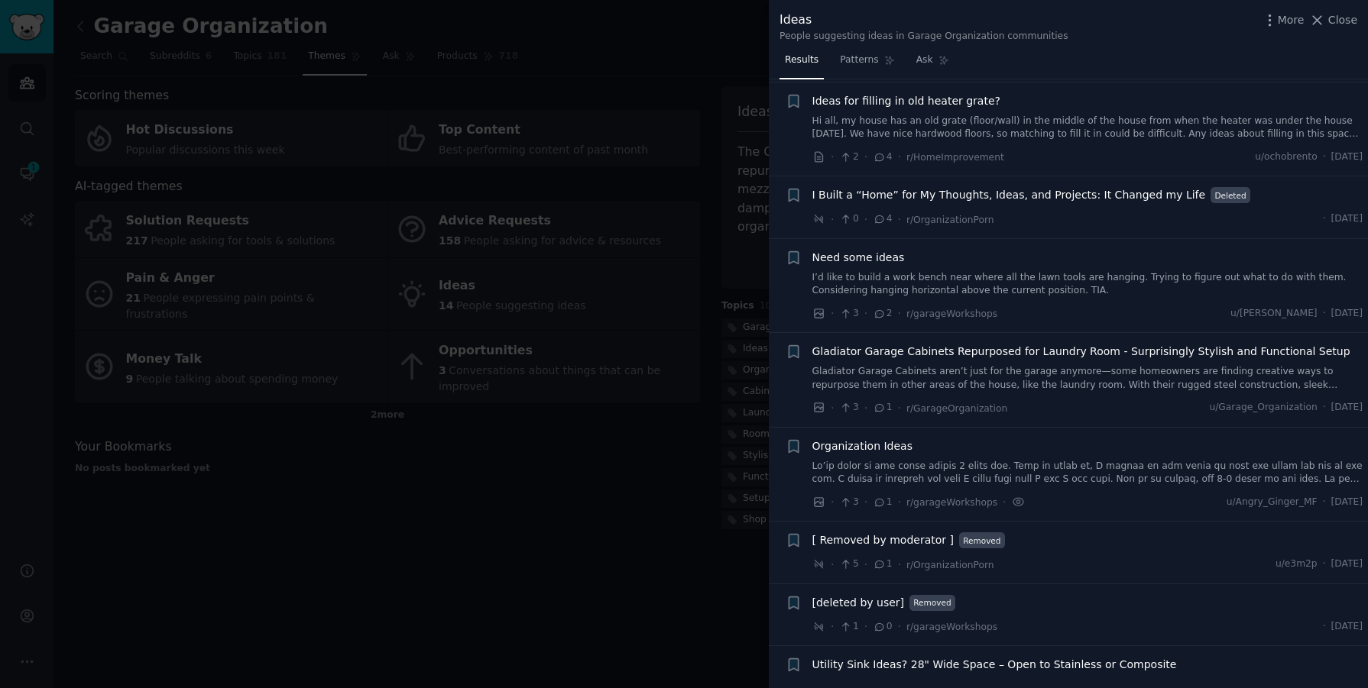
scroll to position [664, 0]
